Goal: Task Accomplishment & Management: Manage account settings

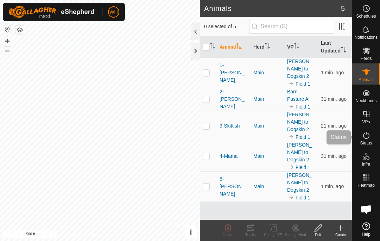
click at [367, 134] on icon at bounding box center [367, 135] width 8 height 8
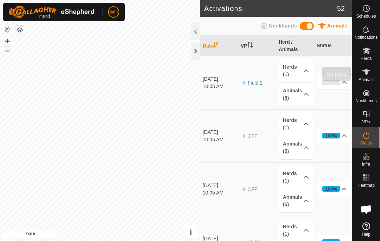
click at [369, 67] on es-animals-svg-icon at bounding box center [366, 71] width 13 height 11
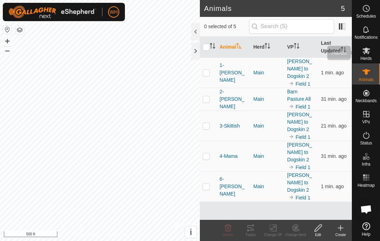
click at [374, 60] on div "Herds" at bounding box center [367, 52] width 28 height 21
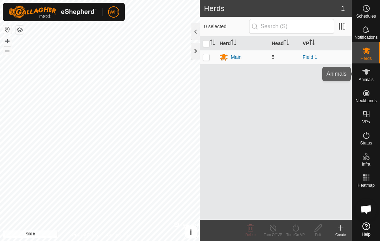
click at [367, 78] on span "Animals" at bounding box center [366, 80] width 15 height 4
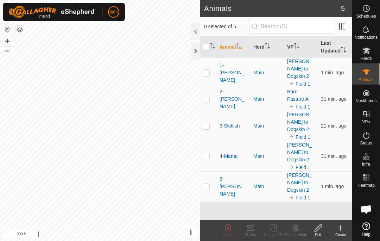
click at [257, 69] on div "Main" at bounding box center [268, 72] width 28 height 7
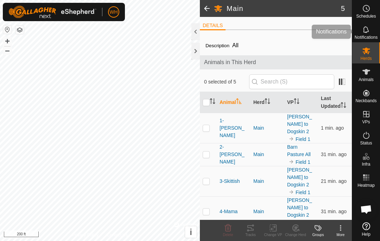
click at [368, 29] on icon at bounding box center [367, 29] width 6 height 7
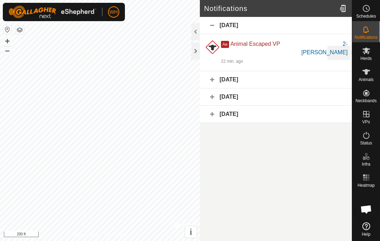
click at [364, 54] on icon at bounding box center [367, 51] width 8 height 8
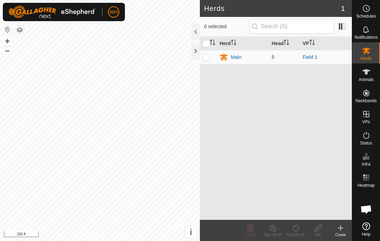
click at [235, 55] on div "Main" at bounding box center [236, 57] width 11 height 7
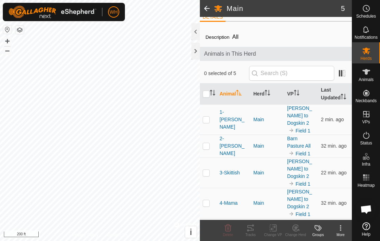
scroll to position [8, 0]
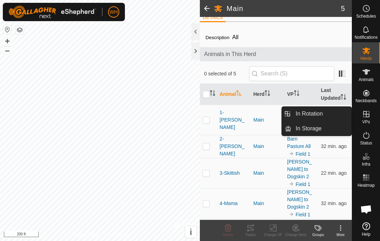
click at [310, 116] on span "In Rotation" at bounding box center [309, 114] width 27 height 8
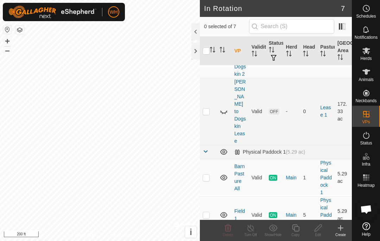
scroll to position [120, 0]
click at [11, 49] on button "–" at bounding box center [7, 50] width 8 height 8
click at [369, 136] on icon at bounding box center [367, 135] width 8 height 8
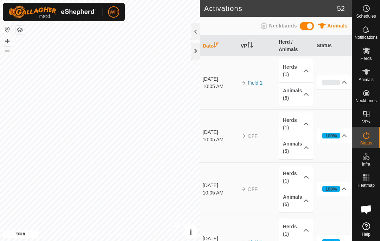
click at [306, 70] on icon at bounding box center [306, 70] width 5 height 3
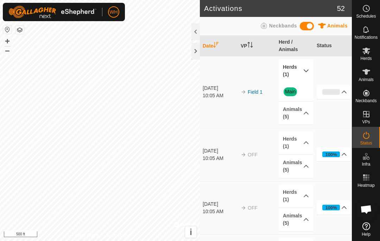
click at [304, 114] on icon at bounding box center [307, 113] width 6 height 6
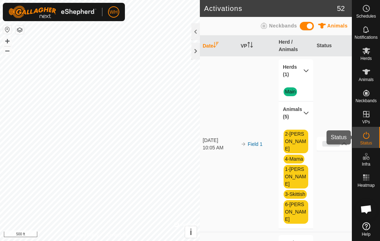
click at [369, 133] on icon at bounding box center [367, 135] width 6 height 7
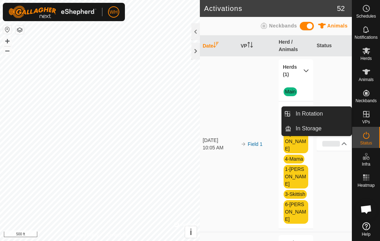
click at [316, 113] on span "In Rotation" at bounding box center [309, 114] width 27 height 8
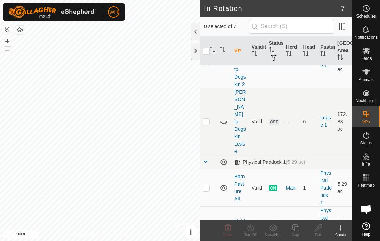
scroll to position [111, 0]
click at [236, 218] on link "Field 1" at bounding box center [240, 224] width 11 height 13
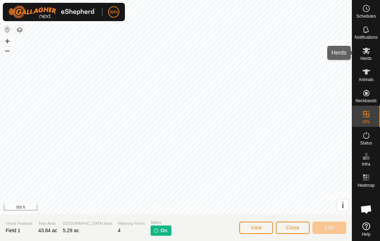
click at [372, 52] on es-mob-svg-icon at bounding box center [366, 50] width 13 height 11
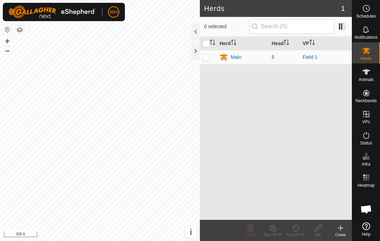
click at [311, 57] on link "Field 1" at bounding box center [310, 57] width 15 height 6
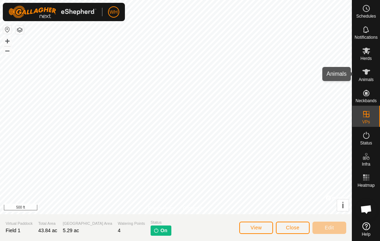
click at [363, 74] on icon at bounding box center [367, 72] width 8 height 8
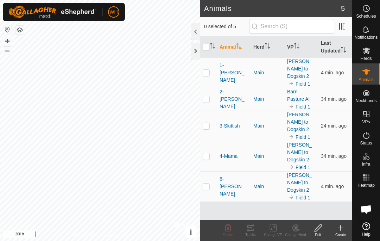
click at [260, 183] on div "Main" at bounding box center [268, 186] width 28 height 7
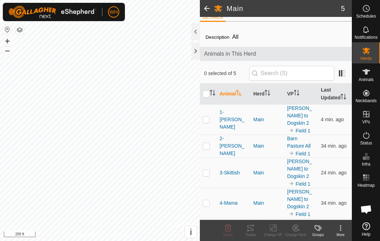
scroll to position [8, 0]
click at [363, 72] on icon at bounding box center [367, 72] width 8 height 8
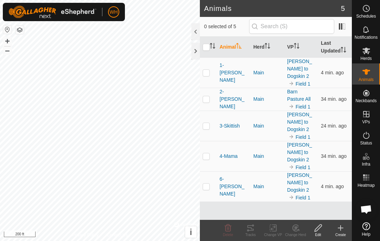
click at [228, 175] on span "6-[PERSON_NAME]" at bounding box center [234, 186] width 28 height 22
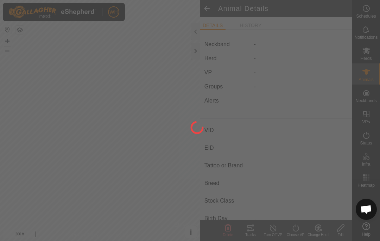
type input "6-[PERSON_NAME]"
type input "-"
type input "T-T"
type input "Hereford"
type input "-"
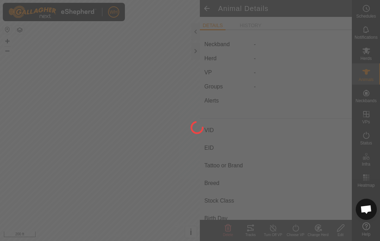
type input "04/2021"
type input "4 years 6 months"
type input "Pregnant"
type input "0 kg"
type input "-"
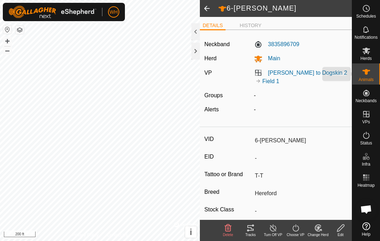
click at [374, 72] on div "Animals" at bounding box center [367, 73] width 28 height 21
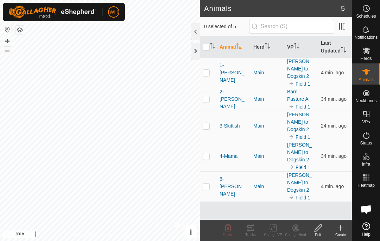
click at [228, 71] on span "1-[PERSON_NAME]" at bounding box center [234, 73] width 28 height 22
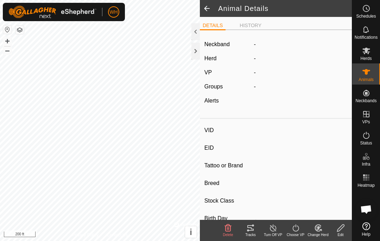
type input "1-[PERSON_NAME]"
type input "-"
type input "T-T"
type input "Shorthorn x Dexter"
type input "-"
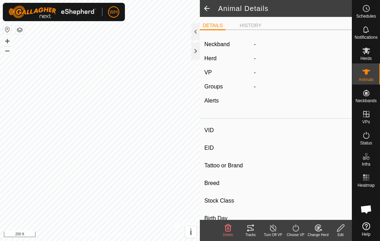
type input "04/2024"
type input "1 year 6 months"
type input "Empty"
type input "300 kg"
type input "-"
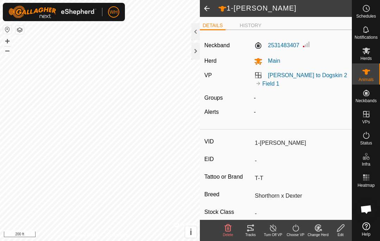
click at [283, 45] on label "2531483407" at bounding box center [276, 45] width 45 height 8
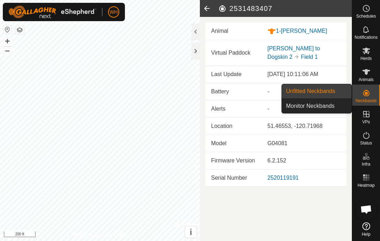
click at [369, 94] on icon at bounding box center [367, 93] width 6 height 6
click at [328, 105] on span "Monitor Neckbands" at bounding box center [310, 106] width 49 height 8
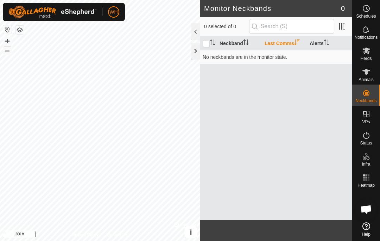
click at [326, 108] on div "Neckband Last Comms Alerts No neckbands are in the monitor state." at bounding box center [276, 128] width 152 height 183
click at [366, 76] on es-animals-svg-icon at bounding box center [366, 71] width 13 height 11
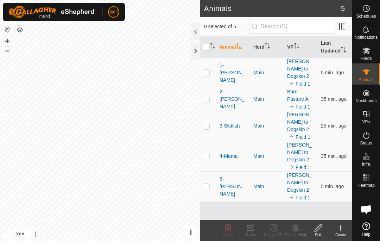
click at [231, 175] on span "6-[PERSON_NAME]" at bounding box center [234, 186] width 28 height 22
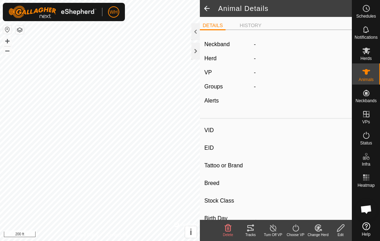
type input "6-[PERSON_NAME]"
type input "-"
type input "T-T"
type input "Hereford"
type input "-"
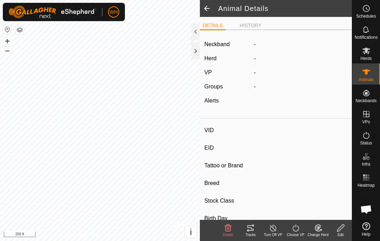
type input "04/2021"
type input "4 years 6 months"
type input "Pregnant"
type input "0 kg"
type input "-"
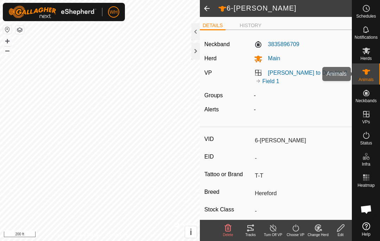
click at [370, 78] on span "Animals" at bounding box center [366, 80] width 15 height 4
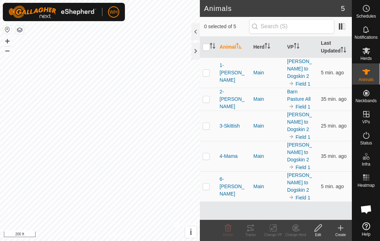
click at [225, 68] on span "1-[PERSON_NAME]" at bounding box center [234, 73] width 28 height 22
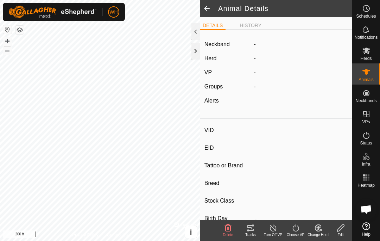
type input "1-[PERSON_NAME]"
type input "-"
type input "T-T"
type input "Shorthorn x Dexter"
type input "-"
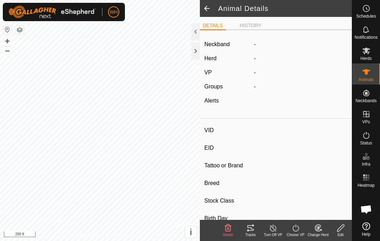
type input "04/2024"
type input "1 year 6 months"
type input "Empty"
type input "300 kg"
type input "-"
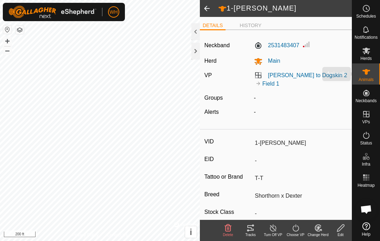
click at [367, 74] on icon at bounding box center [367, 72] width 8 height 6
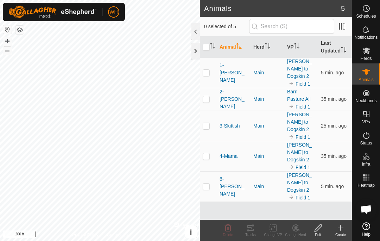
click at [230, 89] on span "2-[PERSON_NAME]" at bounding box center [234, 99] width 28 height 22
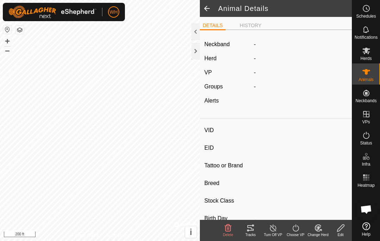
type input "2-[PERSON_NAME]"
type input "-"
type input "T-T"
type input "Shorthorn x Dexter"
type input "-"
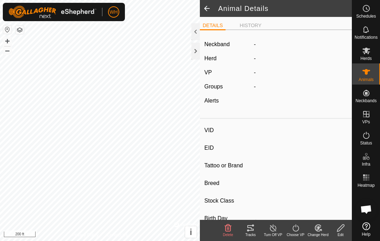
type input "04/2024"
type input "1 year 6 months"
type input "300 kg"
type input "-"
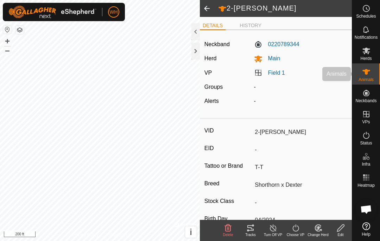
click at [363, 72] on icon at bounding box center [367, 72] width 8 height 8
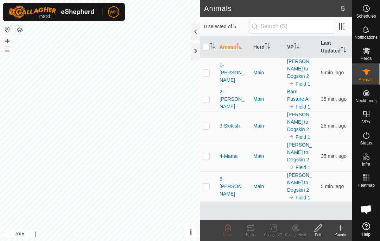
click at [228, 122] on span "3-Skittish" at bounding box center [230, 125] width 20 height 7
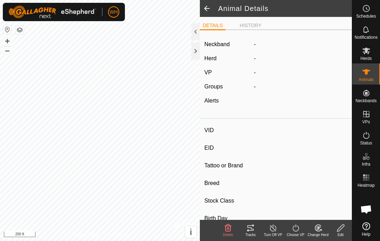
type input "3-Skittish"
type input "-"
type input "T-T"
type input "Dexter x Shorthorn"
type input "-"
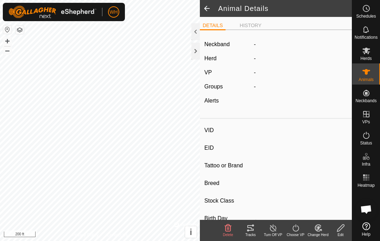
type input "04/2024"
type input "1 year 6 months"
type input "300 kg"
type input "-"
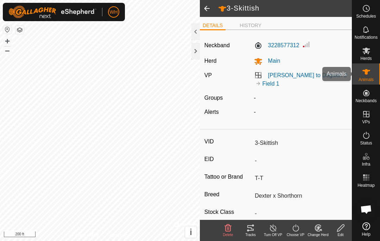
click at [367, 74] on icon at bounding box center [367, 72] width 8 height 6
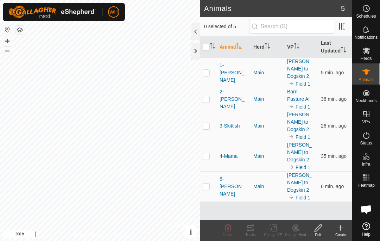
click at [231, 153] on span "4-Mama" at bounding box center [229, 156] width 18 height 7
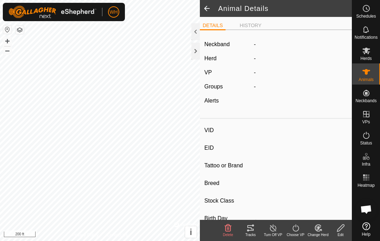
type input "4-Mama"
type input "-"
type input "T-T"
type input "[PERSON_NAME]"
type input "-"
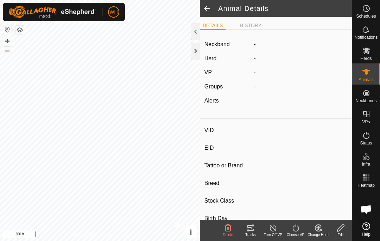
type input "04/2022"
type input "3 years 6 months"
type input "300 kg"
type input "-"
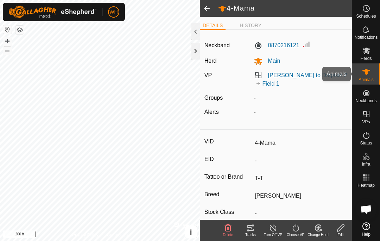
click at [367, 75] on icon at bounding box center [367, 72] width 8 height 8
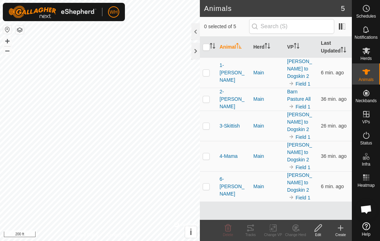
click at [232, 93] on span "2-[PERSON_NAME]" at bounding box center [234, 99] width 28 height 22
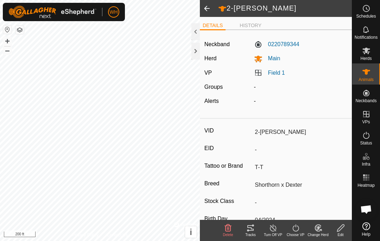
click at [231, 94] on div "Neckband 0220789344 Herd Main VP Field 1 Groups - Alerts -" at bounding box center [276, 76] width 152 height 80
click at [364, 79] on span "Animals" at bounding box center [366, 80] width 15 height 4
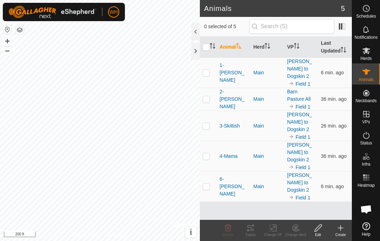
click at [228, 72] on span "1-[PERSON_NAME]" at bounding box center [234, 73] width 28 height 22
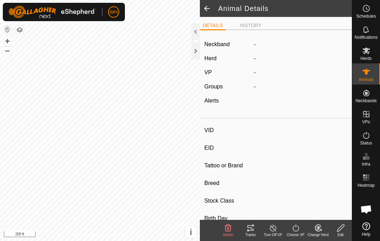
type input "1-[PERSON_NAME]"
type input "-"
type input "T-T"
type input "Shorthorn x Dexter"
type input "-"
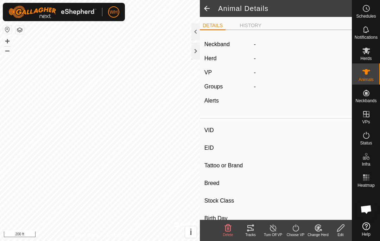
type input "04/2024"
type input "1 year 6 months"
type input "Empty"
type input "300 kg"
type input "-"
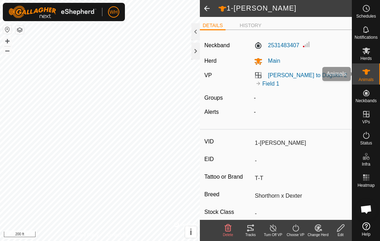
click at [366, 78] on span "Animals" at bounding box center [366, 80] width 15 height 4
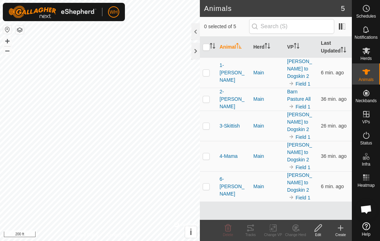
click at [229, 73] on span "1-[PERSON_NAME]" at bounding box center [234, 73] width 28 height 22
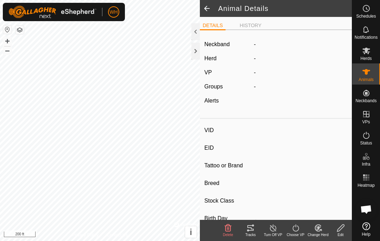
type input "1-[PERSON_NAME]"
type input "-"
type input "T-T"
type input "Shorthorn x Dexter"
type input "-"
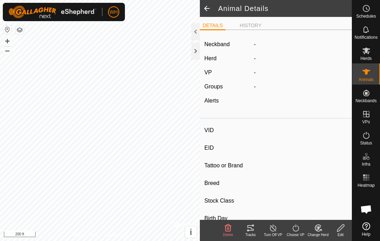
type input "04/2024"
type input "1 year 6 months"
type input "Empty"
type input "300 kg"
type input "-"
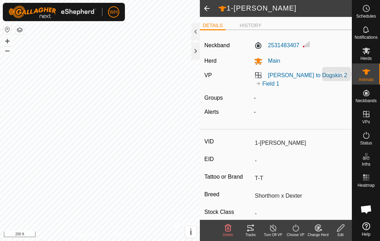
click at [369, 73] on icon at bounding box center [367, 72] width 8 height 8
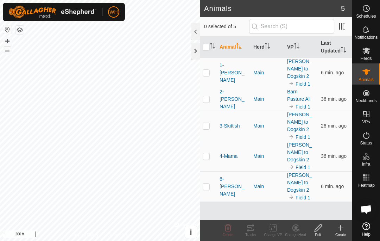
click at [228, 94] on span "2-[PERSON_NAME]" at bounding box center [234, 99] width 28 height 22
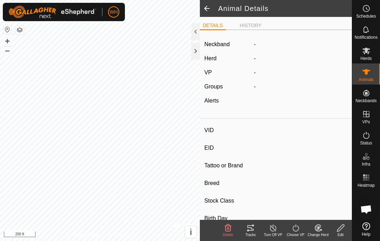
type input "2-[PERSON_NAME]"
type input "-"
type input "T-T"
type input "Shorthorn x Dexter"
type input "-"
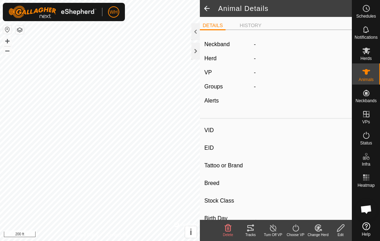
type input "04/2024"
type input "1 year 6 months"
type input "300 kg"
type input "-"
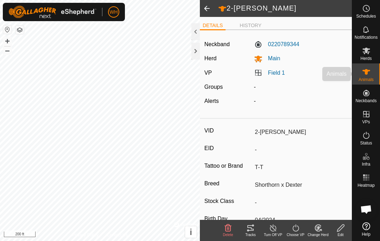
click at [369, 72] on icon at bounding box center [367, 72] width 8 height 8
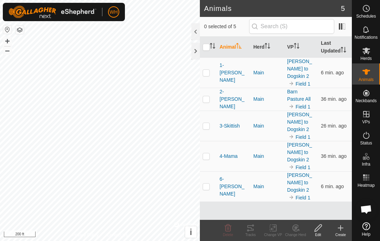
click at [233, 92] on span "2-[PERSON_NAME]" at bounding box center [234, 99] width 28 height 22
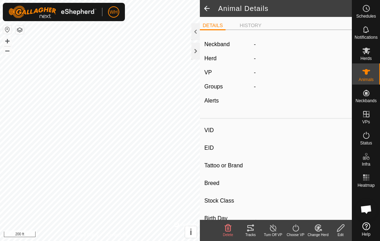
type input "2-[PERSON_NAME]"
type input "-"
type input "T-T"
type input "Shorthorn x Dexter"
type input "-"
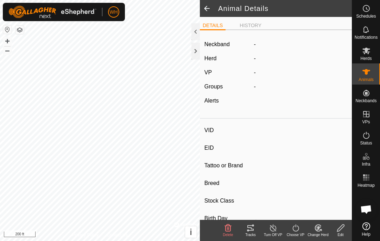
type input "04/2024"
type input "1 year 6 months"
type input "300 kg"
type input "-"
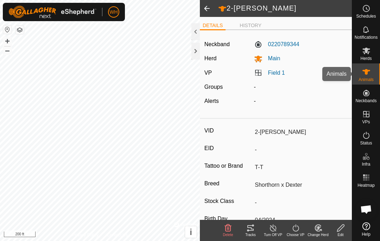
click at [367, 69] on icon at bounding box center [367, 72] width 8 height 6
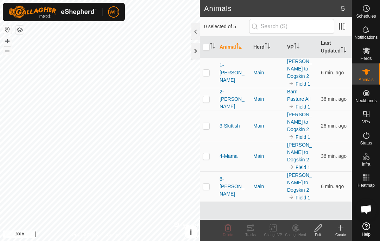
click at [225, 122] on span "3-Skittish" at bounding box center [230, 125] width 20 height 7
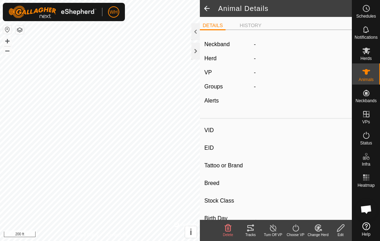
type input "3-Skittish"
type input "-"
type input "T-T"
type input "Dexter x Shorthorn"
type input "-"
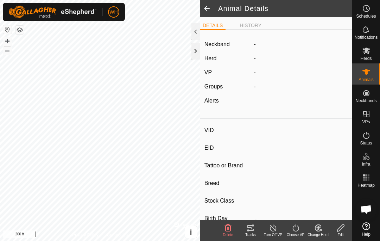
type input "04/2024"
type input "1 year 6 months"
type input "300 kg"
type input "-"
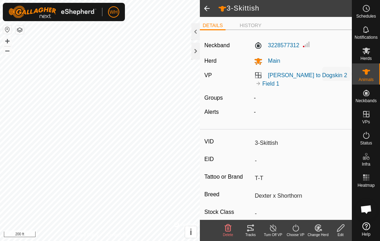
click at [367, 71] on icon at bounding box center [367, 72] width 8 height 6
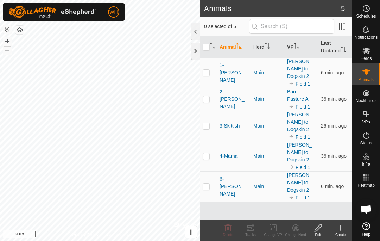
click at [234, 122] on span "3-Skittish" at bounding box center [230, 125] width 20 height 7
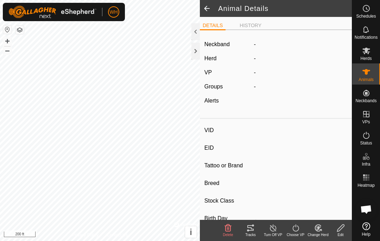
type input "3-Skittish"
type input "-"
type input "T-T"
type input "Dexter x Shorthorn"
type input "-"
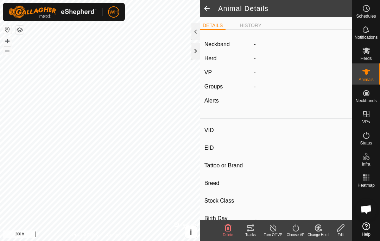
type input "04/2024"
type input "1 year 6 months"
type input "300 kg"
type input "-"
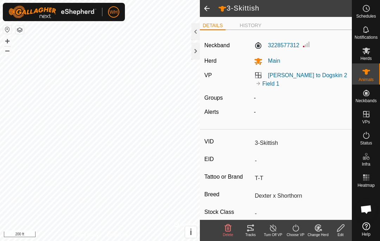
click at [373, 67] on div "Animals" at bounding box center [367, 73] width 28 height 21
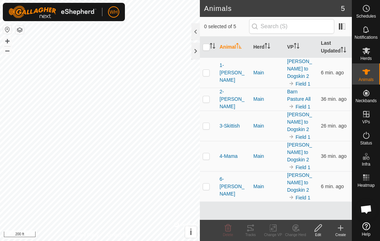
click at [234, 153] on span "4-Mama" at bounding box center [229, 156] width 18 height 7
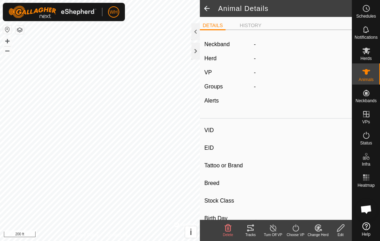
type input "4-Mama"
type input "-"
type input "T-T"
type input "[PERSON_NAME]"
type input "-"
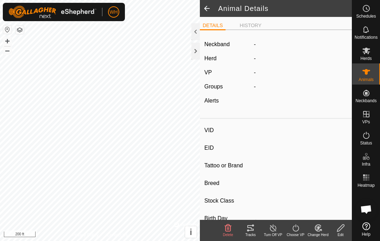
type input "04/2022"
type input "3 years 6 months"
type input "300 kg"
type input "-"
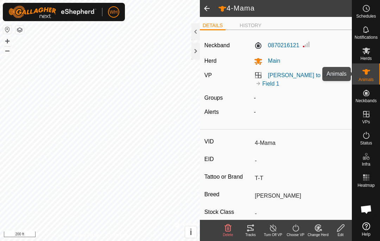
click at [364, 75] on icon at bounding box center [367, 72] width 8 height 8
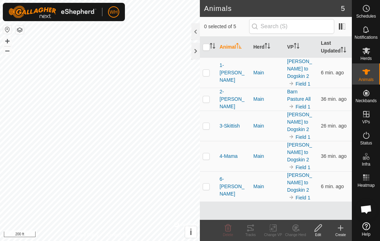
click at [235, 175] on span "6-[PERSON_NAME]" at bounding box center [234, 186] width 28 height 22
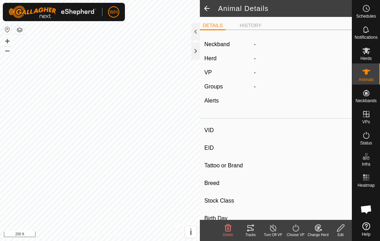
type input "6-[PERSON_NAME]"
type input "-"
type input "T-T"
type input "Hereford"
type input "-"
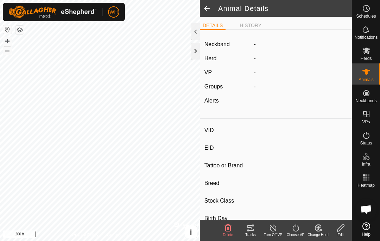
type input "04/2021"
type input "4 years 6 months"
type input "Pregnant"
type input "0 kg"
type input "-"
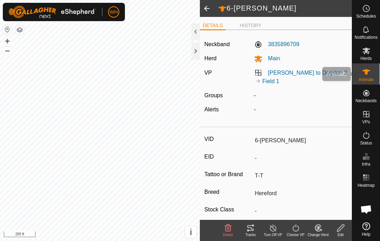
click at [366, 70] on icon at bounding box center [367, 72] width 8 height 6
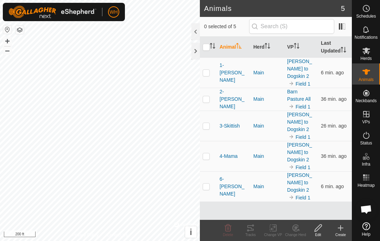
click at [233, 71] on span "1-[PERSON_NAME]" at bounding box center [234, 73] width 28 height 22
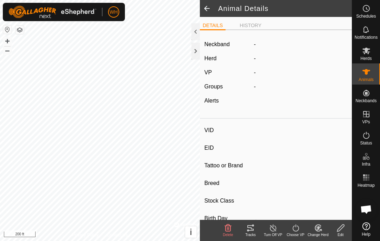
type input "1-[PERSON_NAME]"
type input "-"
type input "T-T"
type input "Shorthorn x Dexter"
type input "-"
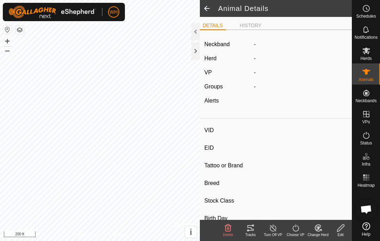
type input "04/2024"
type input "1 year 6 months"
type input "Empty"
type input "300 kg"
type input "-"
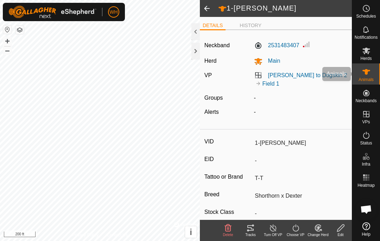
click at [362, 80] on span "Animals" at bounding box center [366, 80] width 15 height 4
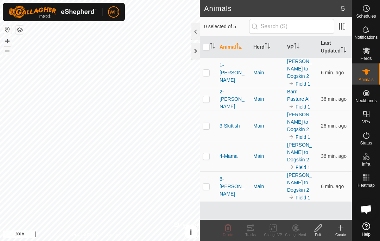
click at [228, 95] on span "2-[PERSON_NAME]" at bounding box center [234, 99] width 28 height 22
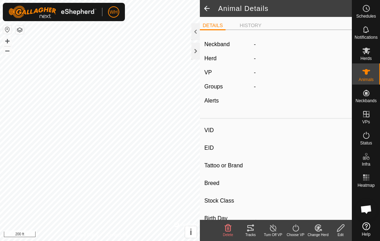
type input "2-[PERSON_NAME]"
type input "-"
type input "T-T"
type input "Shorthorn x Dexter"
type input "-"
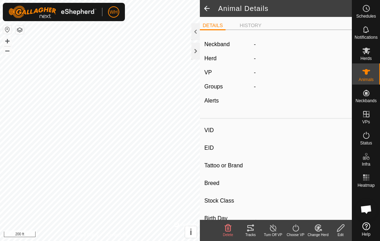
type input "04/2024"
type input "1 year 6 months"
type input "300 kg"
type input "-"
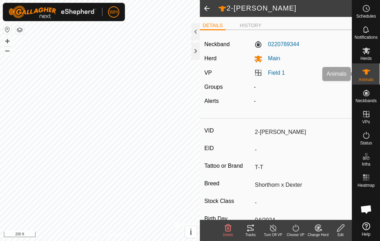
click at [369, 74] on icon at bounding box center [367, 72] width 8 height 8
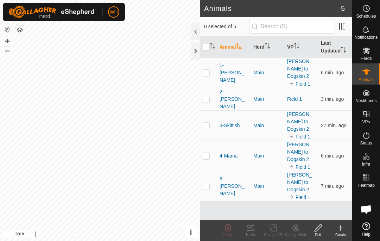
click at [232, 152] on span "4-Mama" at bounding box center [229, 155] width 18 height 7
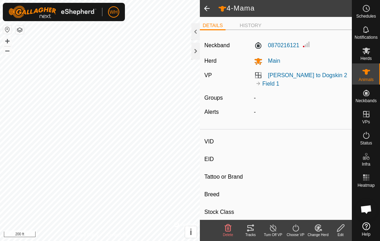
type input "4-Mama"
type input "-"
type input "T-T"
type input "[PERSON_NAME]"
type input "-"
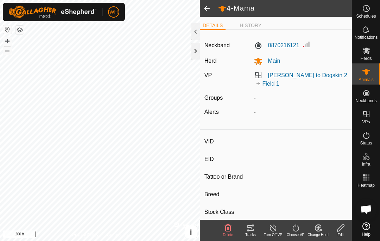
type input "04/2022"
type input "3 years 6 months"
type input "300 kg"
type input "-"
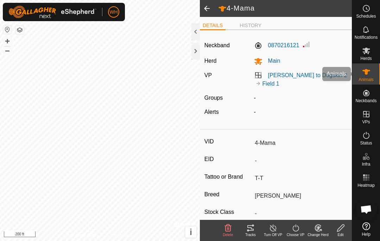
click at [363, 70] on icon at bounding box center [367, 72] width 8 height 6
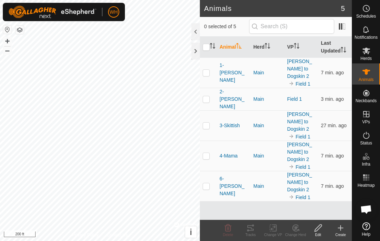
click at [233, 122] on span "3-Skittish" at bounding box center [230, 125] width 20 height 7
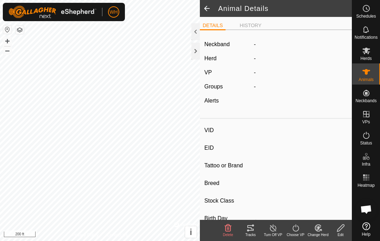
type input "3-Skittish"
type input "-"
type input "T-T"
type input "Dexter x Shorthorn"
type input "-"
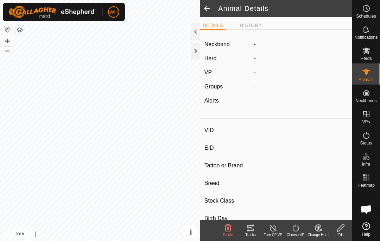
type input "04/2024"
type input "1 year 6 months"
type input "300 kg"
type input "-"
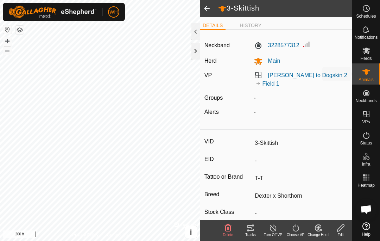
click at [364, 72] on icon at bounding box center [367, 72] width 8 height 8
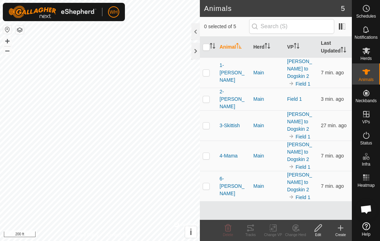
click at [235, 88] on span "2-[PERSON_NAME]" at bounding box center [234, 99] width 28 height 22
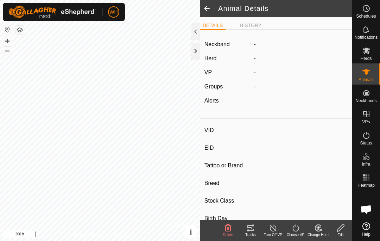
type input "2-[PERSON_NAME]"
type input "-"
type input "T-T"
type input "Shorthorn x Dexter"
type input "-"
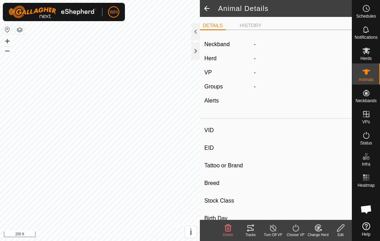
type input "04/2024"
type input "1 year 6 months"
type input "300 kg"
type input "-"
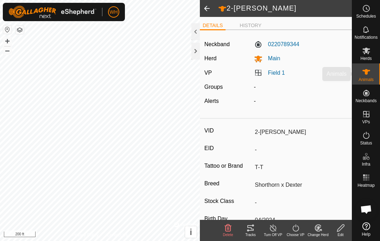
click at [365, 72] on icon at bounding box center [367, 72] width 8 height 6
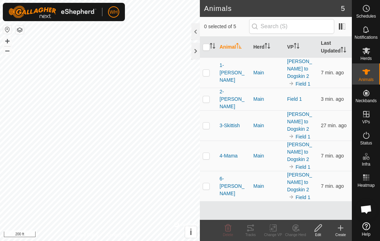
click at [232, 68] on span "1-[PERSON_NAME]" at bounding box center [234, 73] width 28 height 22
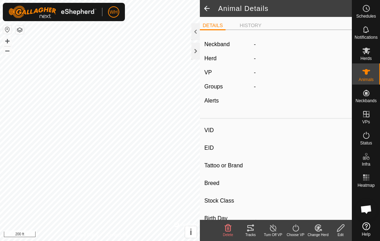
type input "1-[PERSON_NAME]"
type input "-"
type input "T-T"
type input "Shorthorn x Dexter"
type input "-"
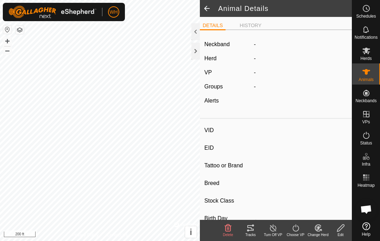
type input "04/2024"
type input "1 year 6 months"
type input "Empty"
type input "300 kg"
type input "-"
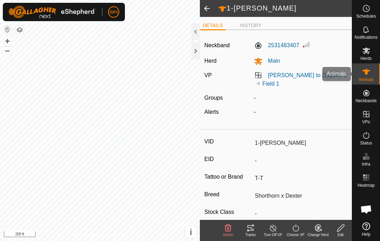
click at [367, 73] on icon at bounding box center [367, 72] width 8 height 6
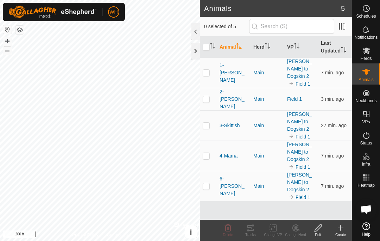
click at [231, 175] on span "6-[PERSON_NAME]" at bounding box center [234, 186] width 28 height 22
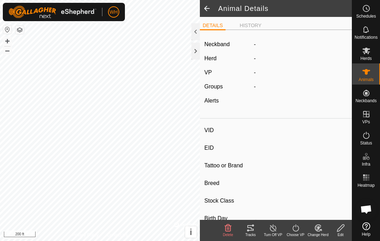
type input "6-[PERSON_NAME]"
type input "-"
type input "T-T"
type input "Hereford"
type input "-"
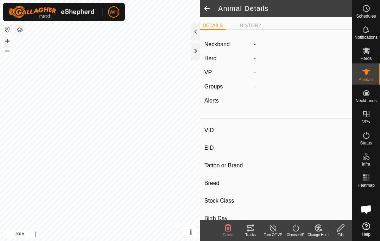
type input "04/2021"
type input "4 years 6 months"
type input "Pregnant"
type input "0 kg"
type input "-"
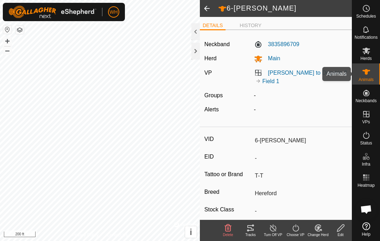
click at [364, 72] on icon at bounding box center [367, 72] width 8 height 8
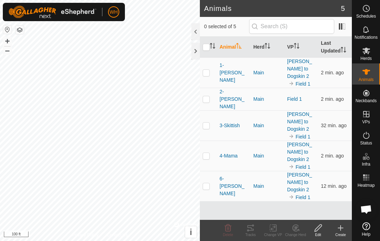
click at [230, 175] on span "6-[PERSON_NAME]" at bounding box center [234, 186] width 28 height 22
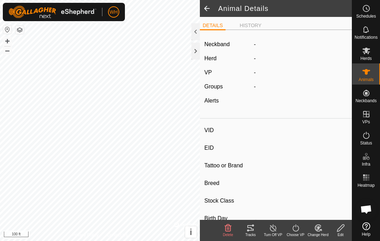
type input "6-[PERSON_NAME]"
type input "-"
type input "T-T"
type input "Hereford"
type input "-"
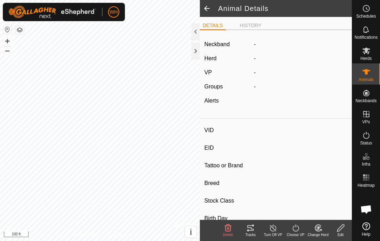
type input "04/2021"
type input "4 years 6 months"
type input "Pregnant"
type input "0 kg"
type input "-"
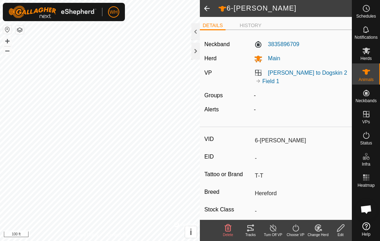
click at [206, 12] on span at bounding box center [207, 8] width 14 height 17
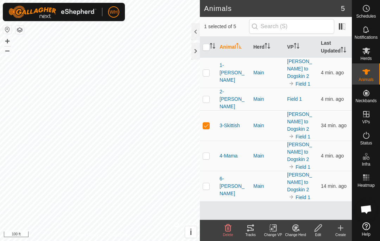
checkbox input "false"
checkbox input "true"
checkbox input "false"
click at [210, 110] on td at bounding box center [208, 125] width 17 height 30
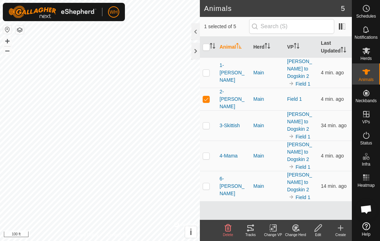
checkbox input "true"
click at [209, 96] on p-checkbox at bounding box center [206, 99] width 7 height 6
checkbox input "false"
click at [206, 153] on p-checkbox at bounding box center [206, 156] width 7 height 6
checkbox input "true"
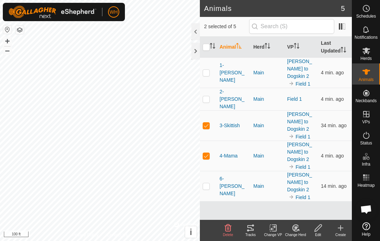
click at [211, 171] on td at bounding box center [208, 186] width 17 height 30
checkbox input "true"
click at [208, 70] on p-checkbox at bounding box center [206, 73] width 7 height 6
checkbox input "true"
click at [271, 230] on icon at bounding box center [273, 228] width 9 height 8
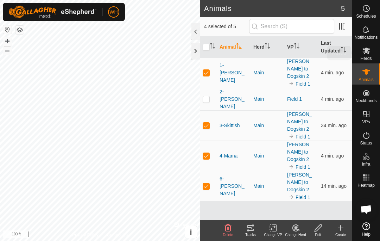
click at [363, 51] on icon at bounding box center [367, 51] width 8 height 8
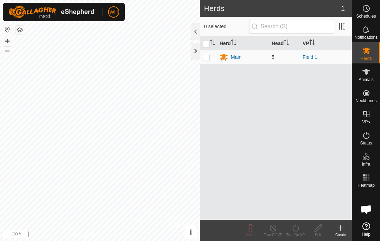
click at [207, 59] on p-checkbox at bounding box center [206, 57] width 7 height 6
checkbox input "true"
click at [236, 58] on div "Main" at bounding box center [236, 57] width 11 height 7
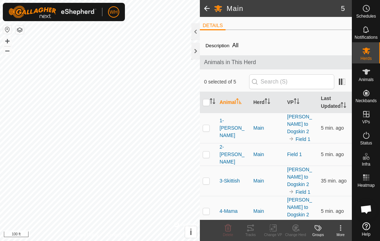
click at [205, 102] on input "checkbox" at bounding box center [206, 102] width 7 height 7
checkbox input "true"
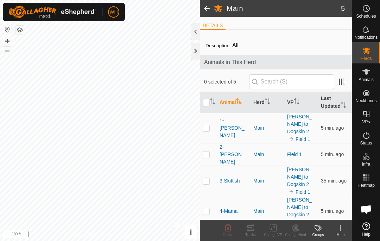
checkbox input "true"
click at [235, 199] on span "4-Mama" at bounding box center [229, 202] width 18 height 7
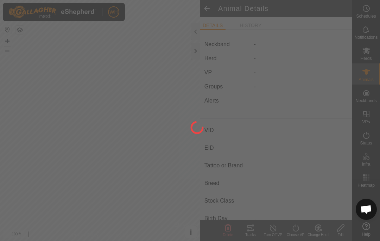
type input "4-Mama"
type input "-"
type input "T-T"
type input "[PERSON_NAME]"
type input "-"
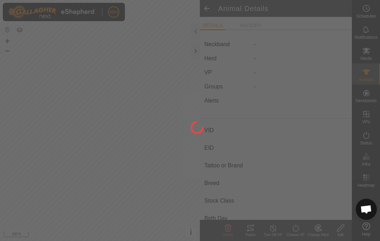
type input "04/2022"
type input "3 years 6 months"
type input "300 kg"
type input "-"
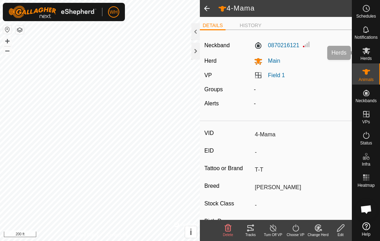
click at [367, 52] on icon at bounding box center [367, 51] width 8 height 7
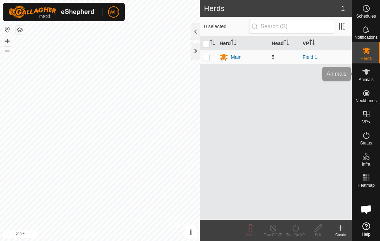
click at [363, 75] on icon at bounding box center [367, 72] width 8 height 8
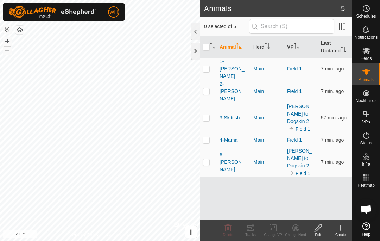
click at [228, 66] on span "1-[PERSON_NAME]" at bounding box center [234, 69] width 28 height 22
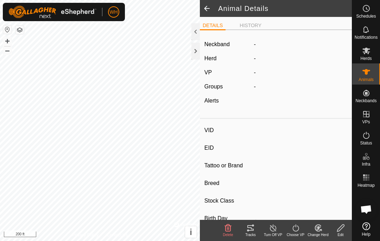
type input "1-[PERSON_NAME]"
type input "-"
type input "T-T"
type input "Shorthorn x Dexter"
type input "-"
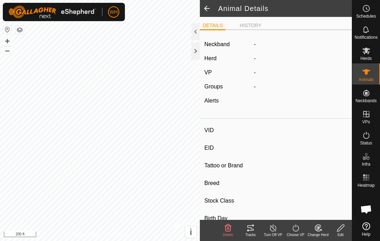
type input "04/2024"
type input "1 year 6 months"
type input "Empty"
type input "300 kg"
type input "-"
